Goal: Understand process/instructions: Learn about a topic

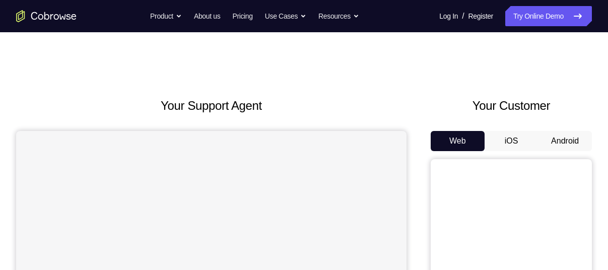
click at [556, 139] on button "Android" at bounding box center [565, 141] width 54 height 20
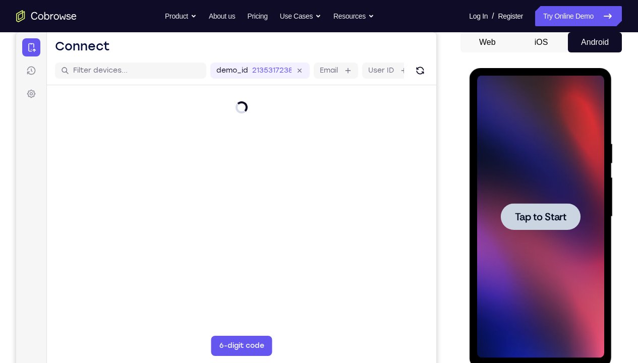
click at [531, 174] on div at bounding box center [539, 217] width 127 height 282
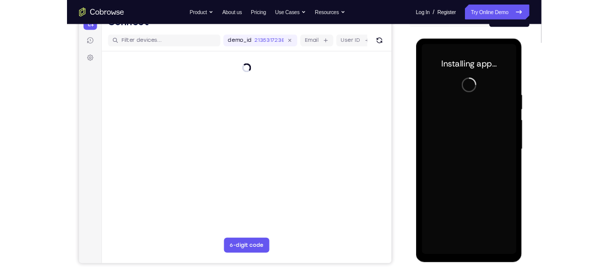
scroll to position [127, 0]
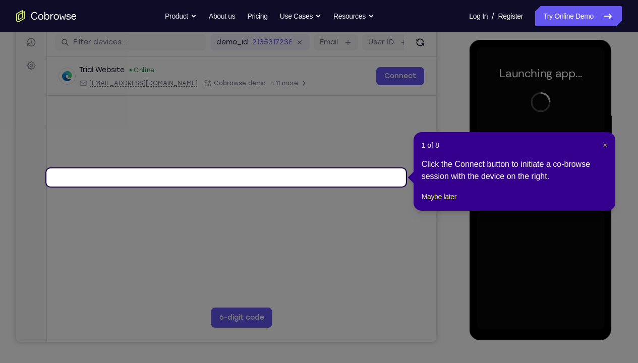
click at [605, 145] on span "×" at bounding box center [604, 145] width 4 height 8
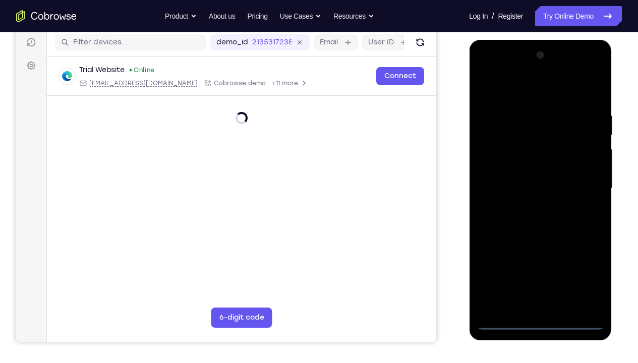
click at [536, 270] on div at bounding box center [539, 188] width 127 height 282
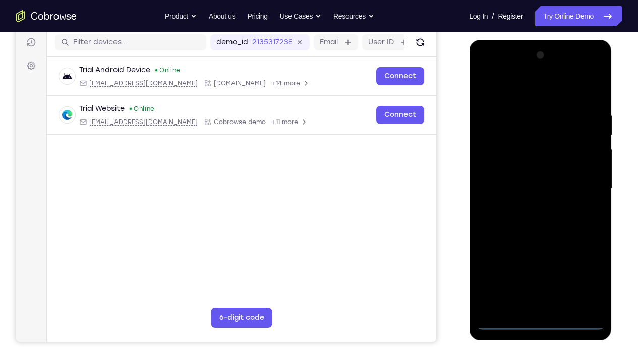
click at [587, 270] on div at bounding box center [539, 188] width 127 height 282
click at [505, 88] on div at bounding box center [539, 188] width 127 height 282
click at [581, 182] on div at bounding box center [539, 188] width 127 height 282
click at [527, 206] on div at bounding box center [539, 188] width 127 height 282
click at [515, 175] on div at bounding box center [539, 188] width 127 height 282
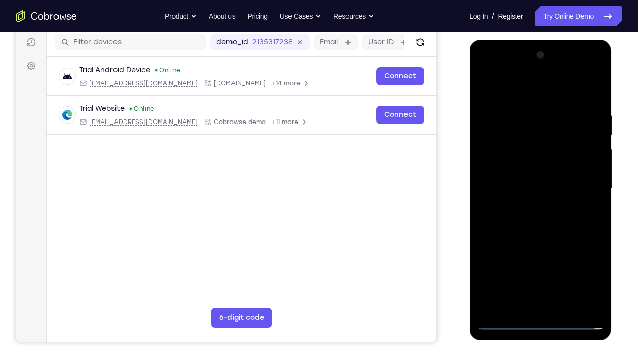
click at [515, 172] on div at bounding box center [539, 188] width 127 height 282
click at [527, 184] on div at bounding box center [539, 188] width 127 height 282
drag, startPoint x: 516, startPoint y: 91, endPoint x: 610, endPoint y: 91, distance: 94.3
click at [608, 91] on div at bounding box center [540, 190] width 143 height 300
click at [595, 98] on div at bounding box center [539, 188] width 127 height 282
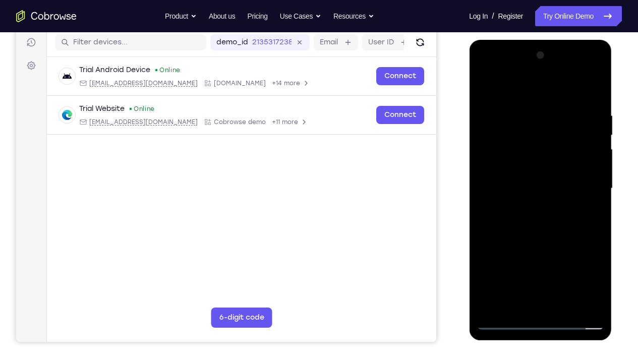
click at [599, 270] on div at bounding box center [539, 188] width 127 height 282
click at [565, 270] on div at bounding box center [539, 188] width 127 height 282
click at [540, 241] on div at bounding box center [539, 188] width 127 height 282
click at [517, 186] on div at bounding box center [539, 188] width 127 height 282
click at [512, 270] on div at bounding box center [539, 188] width 127 height 282
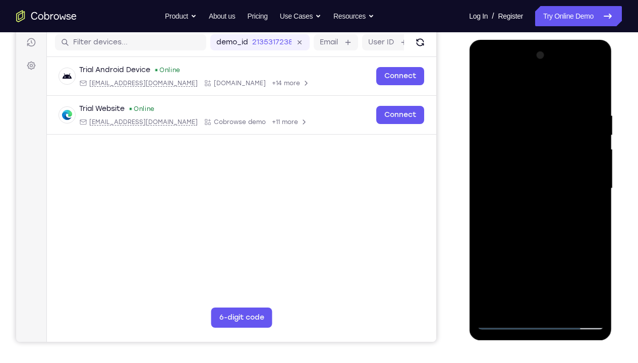
click at [532, 270] on div at bounding box center [539, 188] width 127 height 282
click at [517, 270] on div at bounding box center [539, 188] width 127 height 282
click at [525, 238] on div at bounding box center [539, 188] width 127 height 282
click at [542, 230] on div at bounding box center [539, 188] width 127 height 282
click at [556, 231] on div at bounding box center [539, 188] width 127 height 282
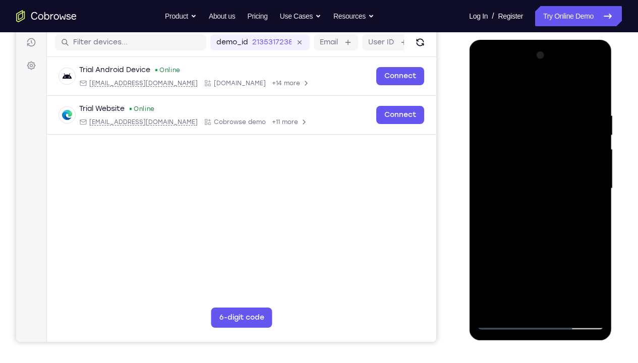
click at [518, 121] on div at bounding box center [539, 188] width 127 height 282
click at [535, 270] on div at bounding box center [539, 188] width 127 height 282
click at [594, 75] on div at bounding box center [539, 188] width 127 height 282
click at [505, 154] on div at bounding box center [539, 188] width 127 height 282
click at [588, 270] on div at bounding box center [539, 188] width 127 height 282
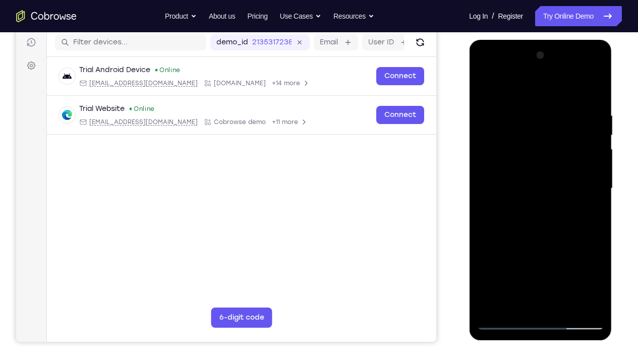
click at [484, 72] on div at bounding box center [539, 188] width 127 height 282
click at [484, 75] on div at bounding box center [539, 188] width 127 height 282
click at [514, 270] on div at bounding box center [539, 188] width 127 height 282
click at [537, 268] on div at bounding box center [539, 188] width 127 height 282
click at [528, 268] on div at bounding box center [539, 188] width 127 height 282
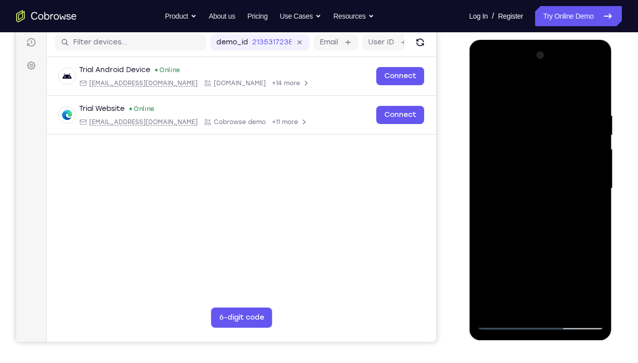
click at [528, 249] on div at bounding box center [539, 188] width 127 height 282
click at [537, 270] on div at bounding box center [539, 188] width 127 height 282
click at [498, 182] on div at bounding box center [539, 188] width 127 height 282
click at [591, 165] on div at bounding box center [539, 188] width 127 height 282
click at [542, 270] on div at bounding box center [539, 188] width 127 height 282
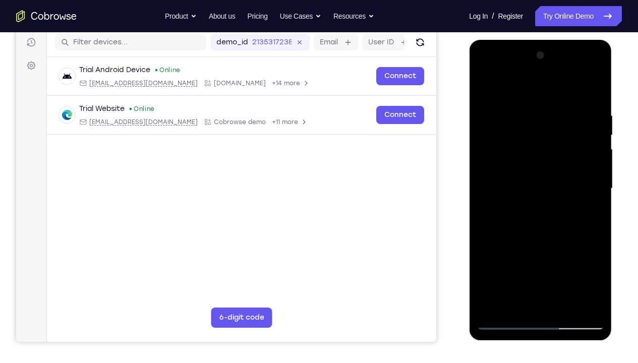
click at [505, 233] on div at bounding box center [539, 188] width 127 height 282
click at [549, 270] on div at bounding box center [539, 188] width 127 height 282
click at [517, 270] on div at bounding box center [539, 188] width 127 height 282
click at [539, 235] on div at bounding box center [539, 188] width 127 height 282
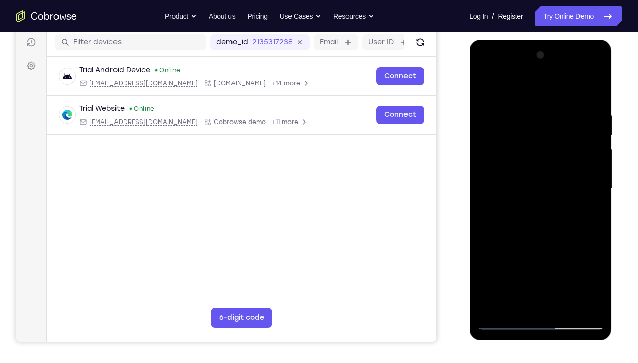
click at [570, 235] on div at bounding box center [539, 188] width 127 height 282
click at [538, 268] on div at bounding box center [539, 188] width 127 height 282
click at [526, 268] on div at bounding box center [539, 188] width 127 height 282
click at [511, 267] on div at bounding box center [539, 188] width 127 height 282
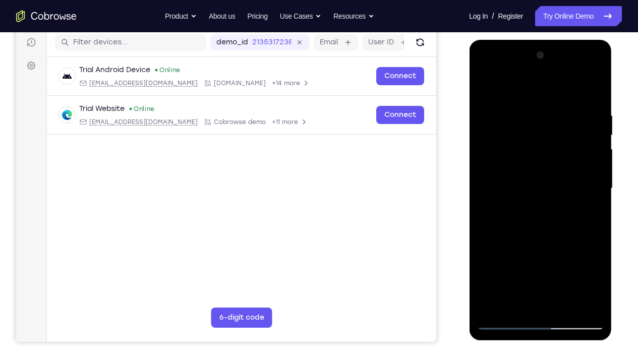
click at [542, 270] on div at bounding box center [539, 188] width 127 height 282
click at [597, 250] on div at bounding box center [539, 188] width 127 height 282
click at [543, 237] on div at bounding box center [539, 188] width 127 height 282
click at [588, 213] on div at bounding box center [539, 188] width 127 height 282
click at [484, 89] on div at bounding box center [539, 188] width 127 height 282
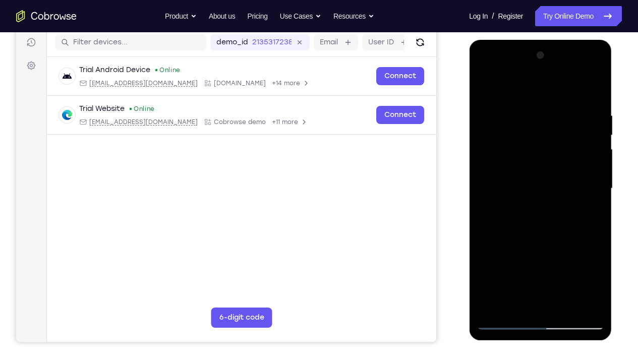
click at [526, 185] on div at bounding box center [539, 188] width 127 height 282
click at [484, 89] on div at bounding box center [539, 188] width 127 height 282
click at [525, 211] on div at bounding box center [539, 188] width 127 height 282
click at [485, 90] on div at bounding box center [539, 188] width 127 height 282
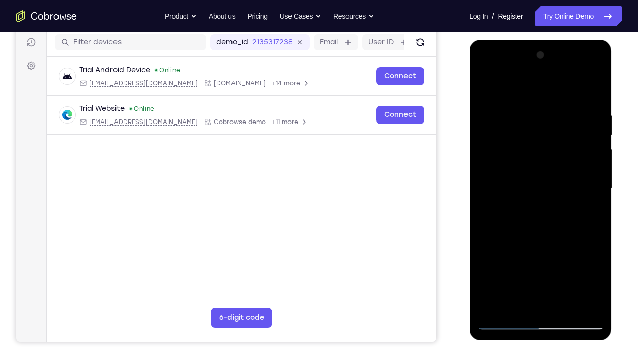
click at [526, 110] on div at bounding box center [539, 188] width 127 height 282
click at [578, 270] on div at bounding box center [539, 188] width 127 height 282
click at [589, 196] on div at bounding box center [539, 188] width 127 height 282
click at [580, 270] on div at bounding box center [539, 188] width 127 height 282
click at [529, 263] on div at bounding box center [539, 188] width 127 height 282
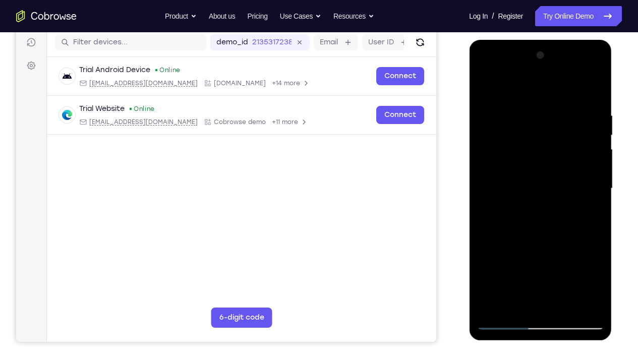
click at [581, 270] on div at bounding box center [539, 188] width 127 height 282
click at [592, 225] on div at bounding box center [539, 188] width 127 height 282
click at [481, 220] on div at bounding box center [539, 188] width 127 height 282
click at [577, 270] on div at bounding box center [539, 188] width 127 height 282
click at [592, 203] on div at bounding box center [539, 188] width 127 height 282
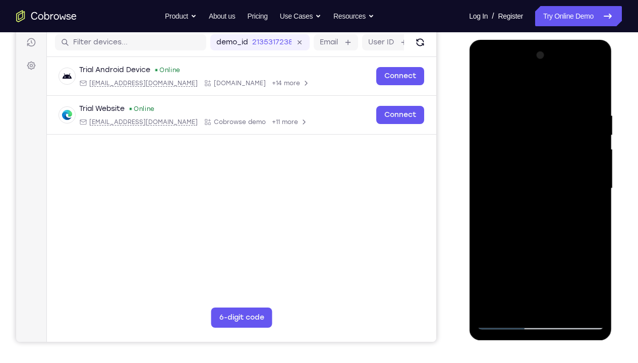
click at [592, 203] on div at bounding box center [539, 188] width 127 height 282
click at [591, 270] on div at bounding box center [539, 188] width 127 height 282
click at [595, 202] on div at bounding box center [539, 188] width 127 height 282
click at [567, 270] on div at bounding box center [539, 188] width 127 height 282
click at [537, 185] on div at bounding box center [539, 188] width 127 height 282
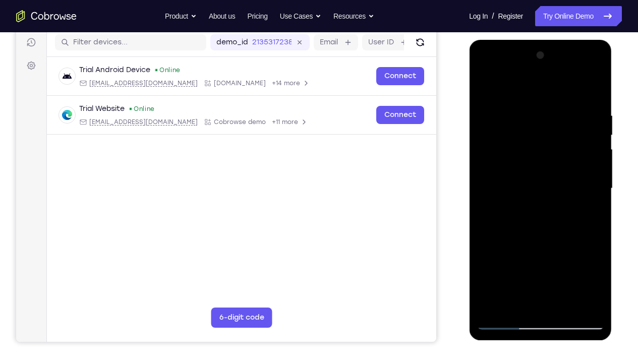
click at [505, 90] on div at bounding box center [539, 188] width 127 height 282
click at [485, 83] on div at bounding box center [539, 188] width 127 height 282
click at [488, 87] on div at bounding box center [539, 188] width 127 height 282
click at [594, 209] on div at bounding box center [539, 188] width 127 height 282
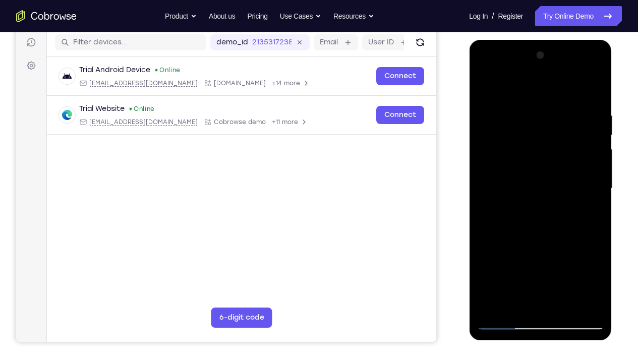
click at [594, 209] on div at bounding box center [539, 188] width 127 height 282
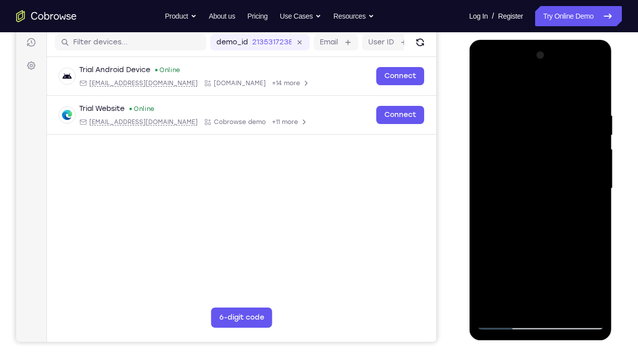
click at [594, 209] on div at bounding box center [539, 188] width 127 height 282
drag, startPoint x: 550, startPoint y: 238, endPoint x: 551, endPoint y: 175, distance: 63.0
click at [551, 175] on div at bounding box center [539, 188] width 127 height 282
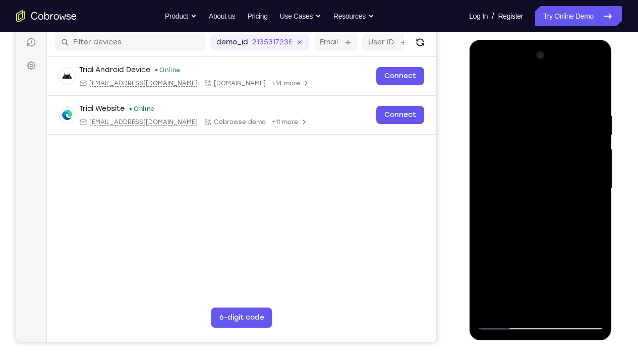
drag, startPoint x: 539, startPoint y: 258, endPoint x: 538, endPoint y: 205, distance: 52.9
click at [538, 205] on div at bounding box center [539, 188] width 127 height 282
drag, startPoint x: 529, startPoint y: 251, endPoint x: 533, endPoint y: 198, distance: 53.6
click at [533, 198] on div at bounding box center [539, 188] width 127 height 282
drag, startPoint x: 517, startPoint y: 269, endPoint x: 515, endPoint y: 158, distance: 110.4
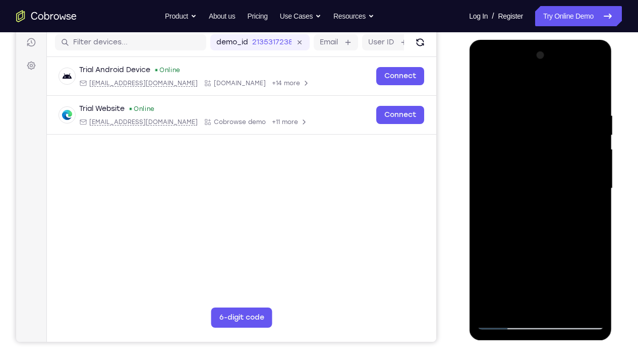
click at [515, 158] on div at bounding box center [539, 188] width 127 height 282
drag, startPoint x: 537, startPoint y: 281, endPoint x: 537, endPoint y: 204, distance: 77.6
click at [537, 204] on div at bounding box center [539, 188] width 127 height 282
drag, startPoint x: 530, startPoint y: 253, endPoint x: 534, endPoint y: 147, distance: 106.4
click at [534, 147] on div at bounding box center [539, 188] width 127 height 282
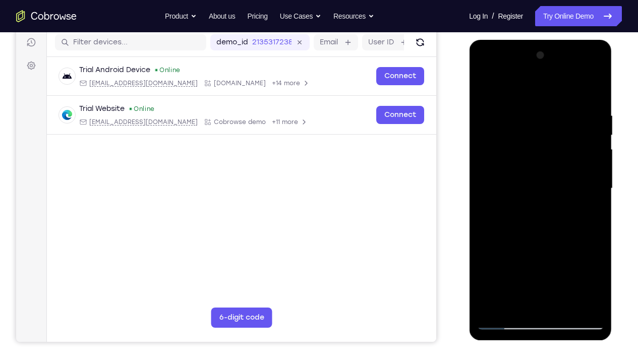
drag, startPoint x: 536, startPoint y: 216, endPoint x: 529, endPoint y: 137, distance: 78.9
click at [529, 137] on div at bounding box center [539, 188] width 127 height 282
click at [514, 270] on div at bounding box center [539, 188] width 127 height 282
click at [538, 85] on div at bounding box center [539, 188] width 127 height 282
drag, startPoint x: 536, startPoint y: 131, endPoint x: 535, endPoint y: 167, distance: 35.8
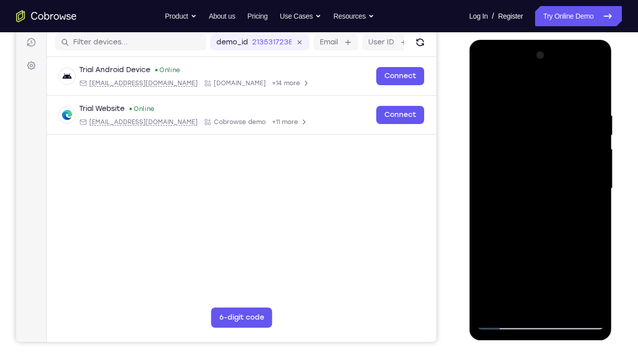
click at [535, 167] on div at bounding box center [539, 188] width 127 height 282
click at [510, 113] on div at bounding box center [539, 188] width 127 height 282
click at [491, 113] on div at bounding box center [539, 188] width 127 height 282
click at [486, 89] on div at bounding box center [539, 188] width 127 height 282
click at [563, 219] on div at bounding box center [539, 188] width 127 height 282
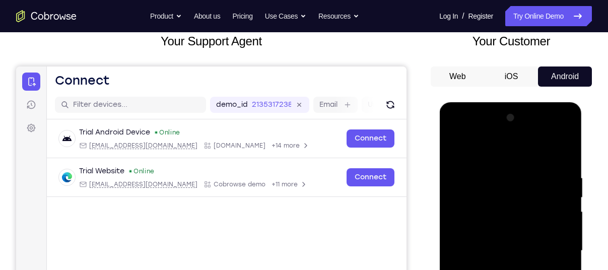
scroll to position [62, 0]
